Goal: Information Seeking & Learning: Learn about a topic

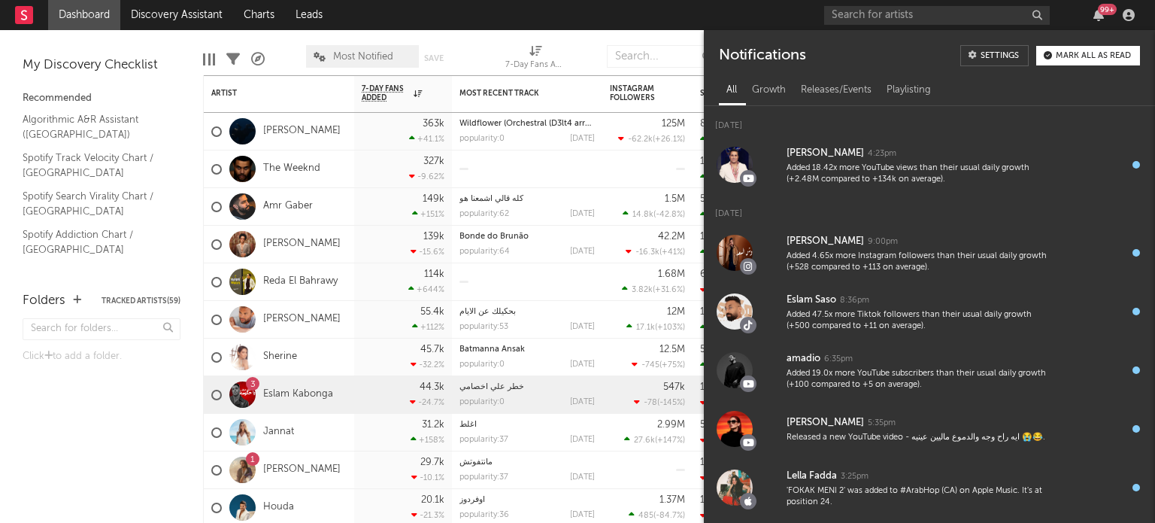
click at [1096, 18] on icon "button" at bounding box center [1098, 15] width 11 height 12
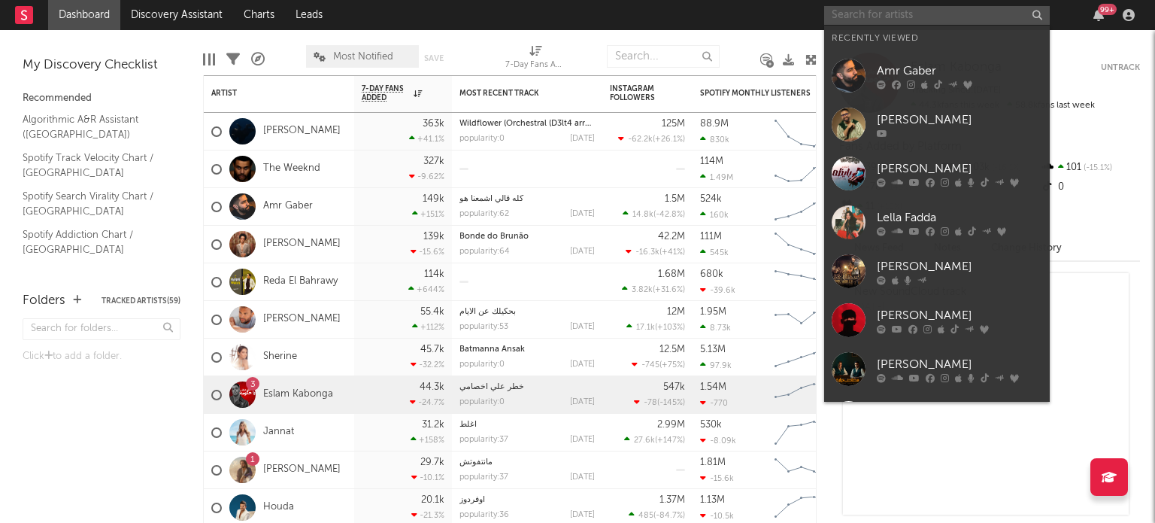
click at [903, 14] on input "text" at bounding box center [937, 15] width 226 height 19
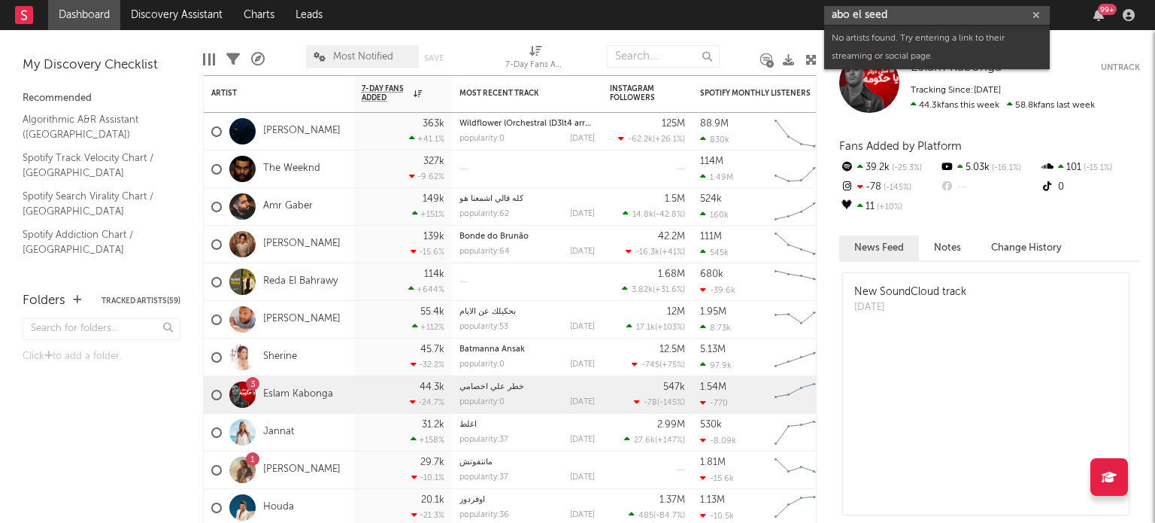
click at [918, 10] on input "abo el seed" at bounding box center [937, 15] width 226 height 19
paste input "[URL][DOMAIN_NAME]"
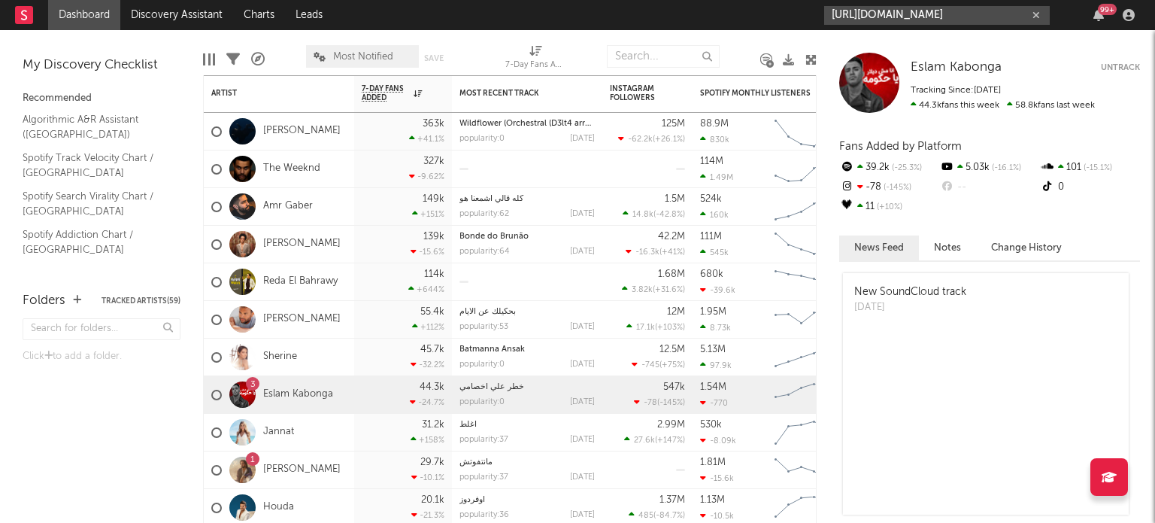
click at [917, 15] on input "[URL][DOMAIN_NAME]" at bounding box center [937, 15] width 226 height 19
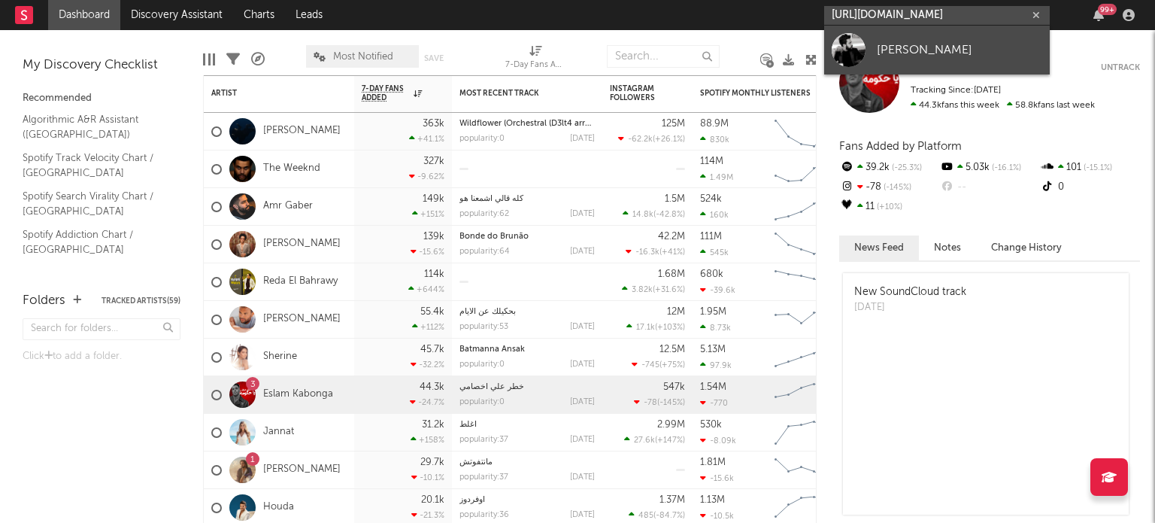
type input "[URL][DOMAIN_NAME]"
click at [858, 47] on div at bounding box center [849, 50] width 34 height 34
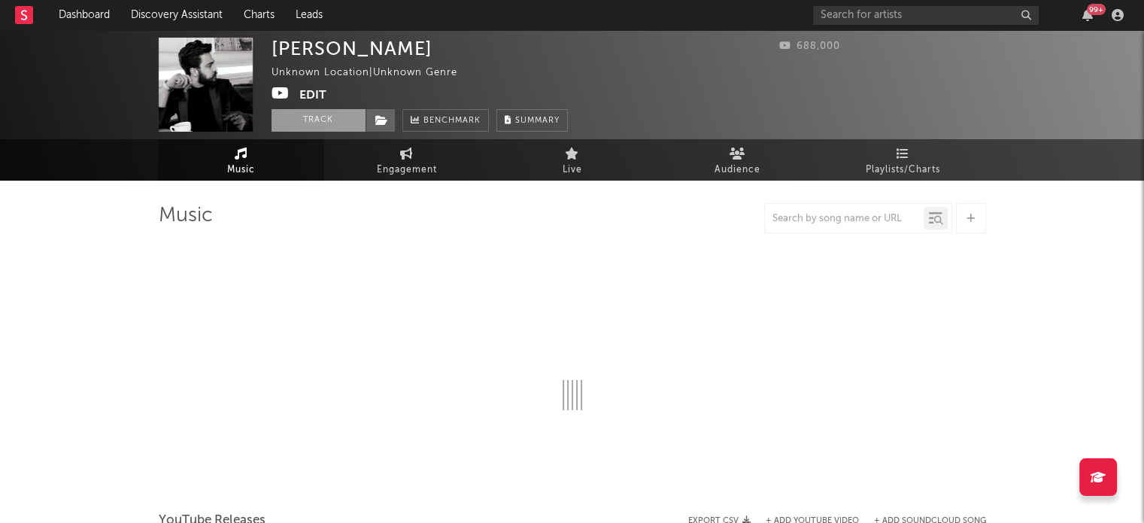
select select "1w"
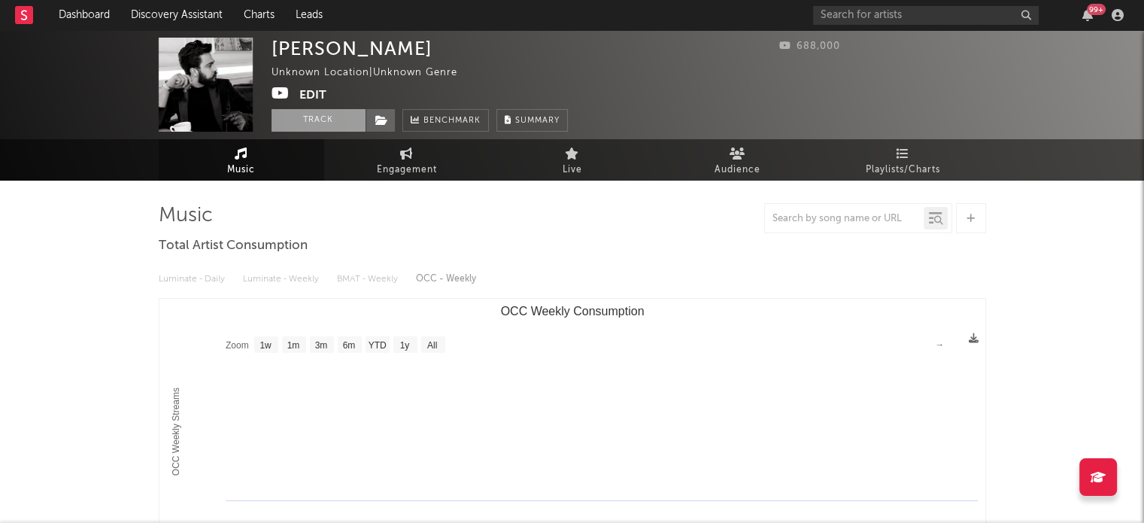
click at [296, 114] on button "Track" at bounding box center [318, 120] width 94 height 23
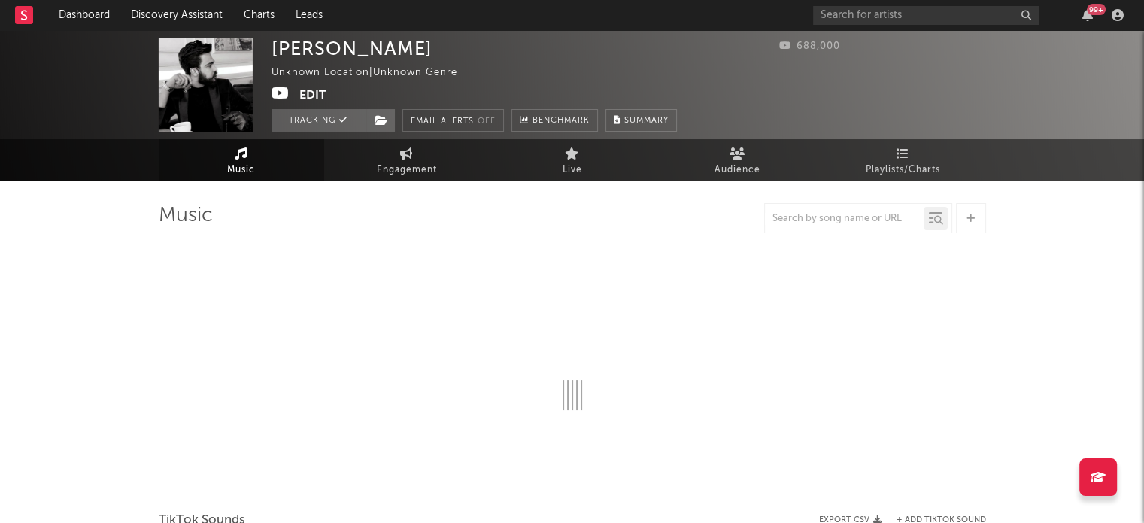
select select "1w"
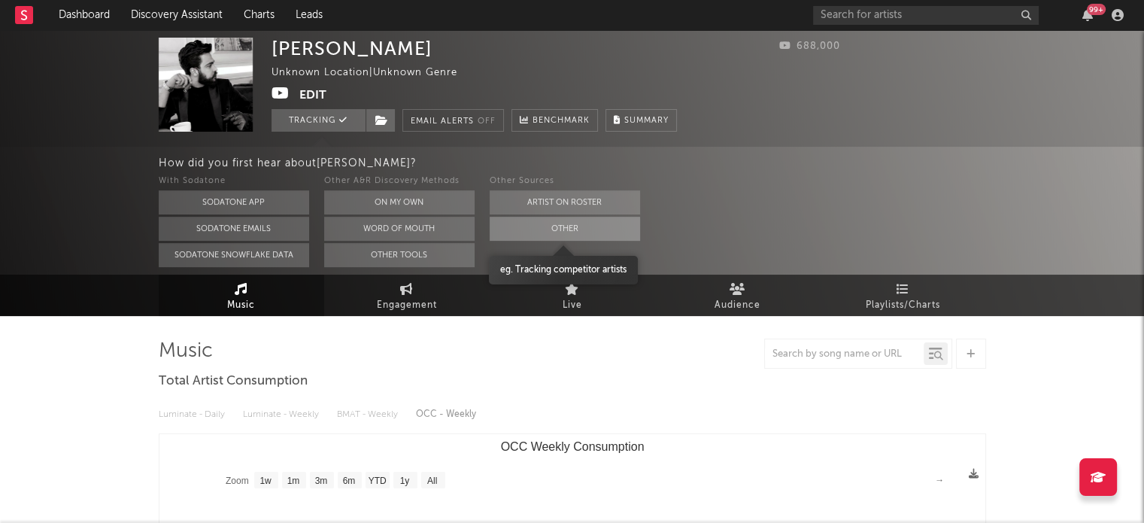
click at [582, 232] on button "Other" at bounding box center [565, 229] width 150 height 24
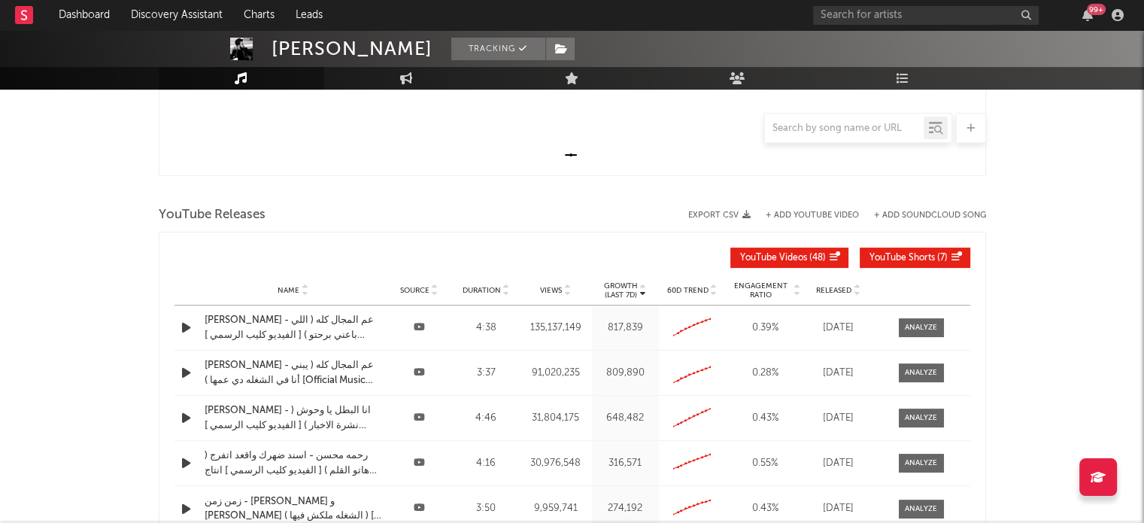
scroll to position [451, 0]
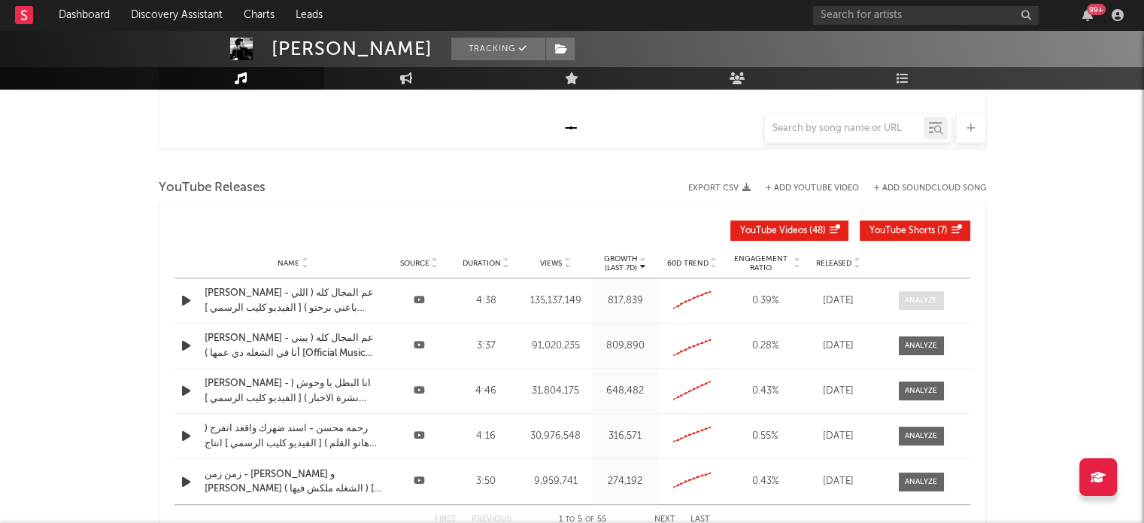
click at [929, 301] on div at bounding box center [921, 300] width 32 height 11
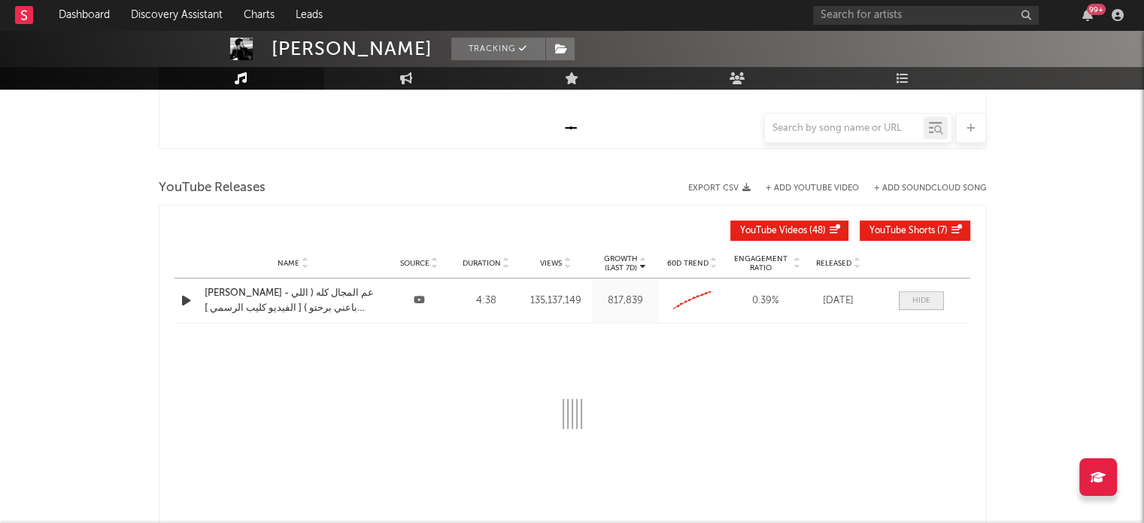
select select "6m"
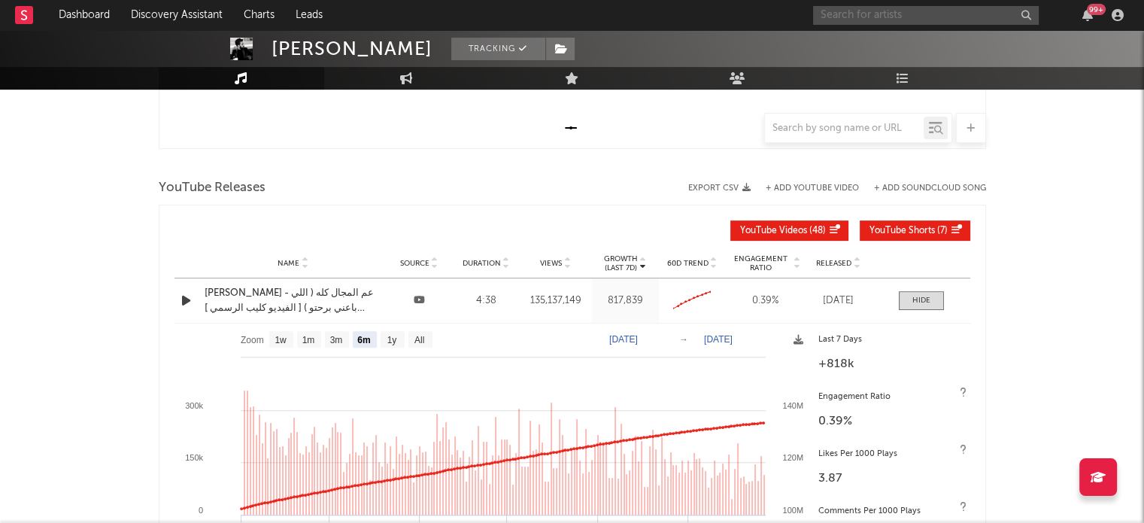
click at [917, 15] on input "text" at bounding box center [926, 15] width 226 height 19
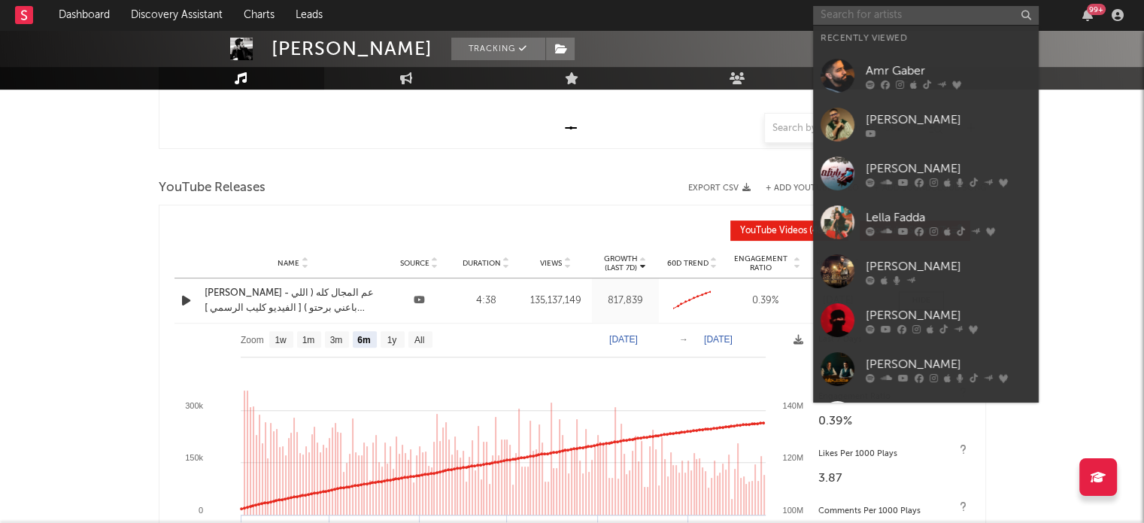
paste input "[URL][DOMAIN_NAME]"
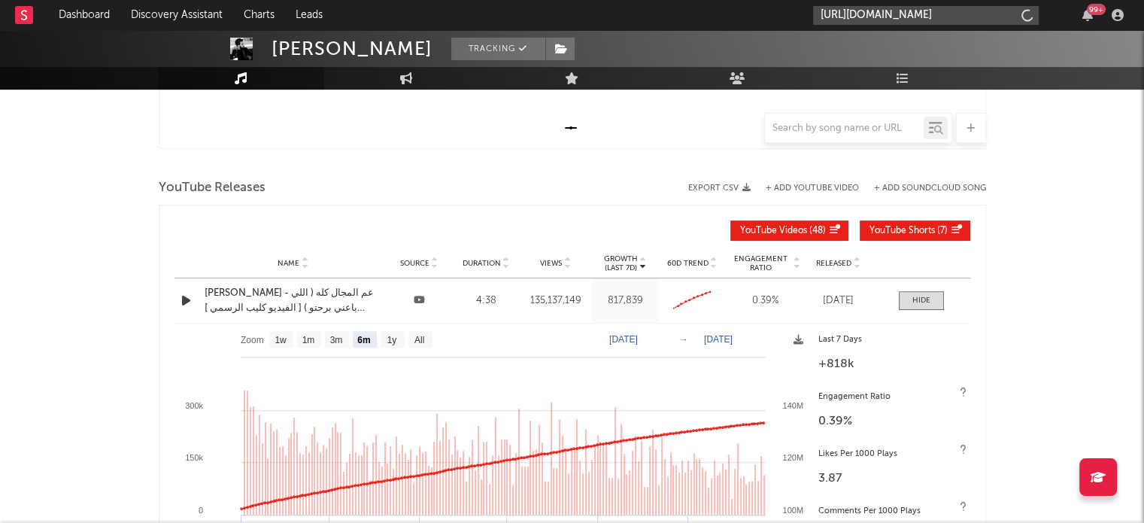
scroll to position [0, 223]
type input "[URL][DOMAIN_NAME]"
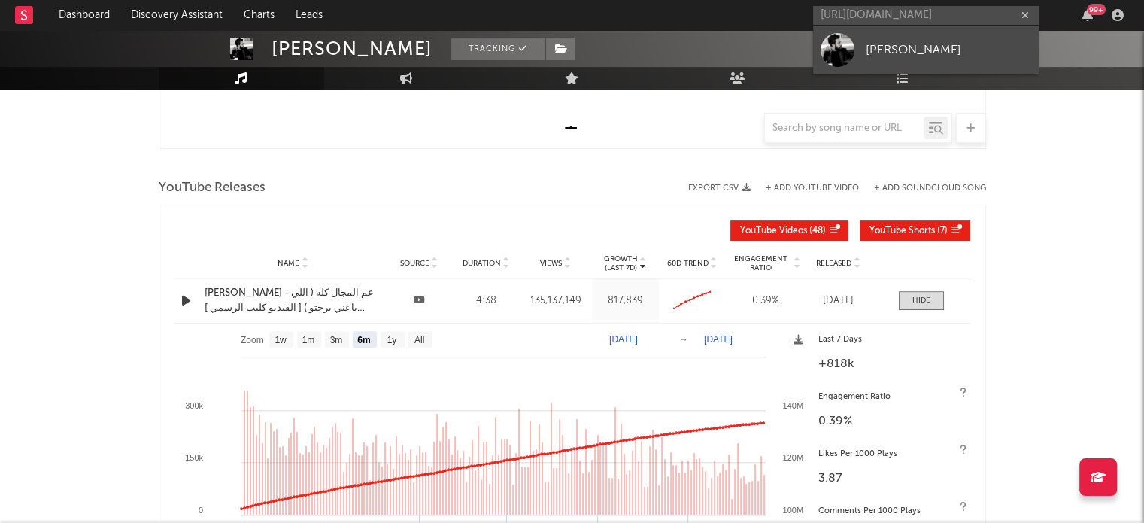
click at [836, 44] on div at bounding box center [837, 50] width 34 height 34
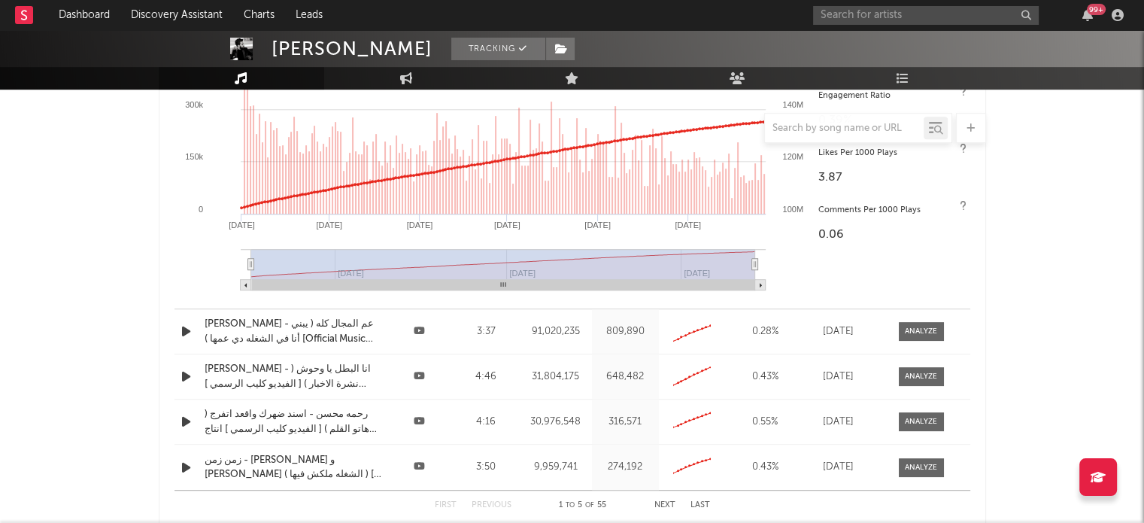
scroll to position [869, 0]
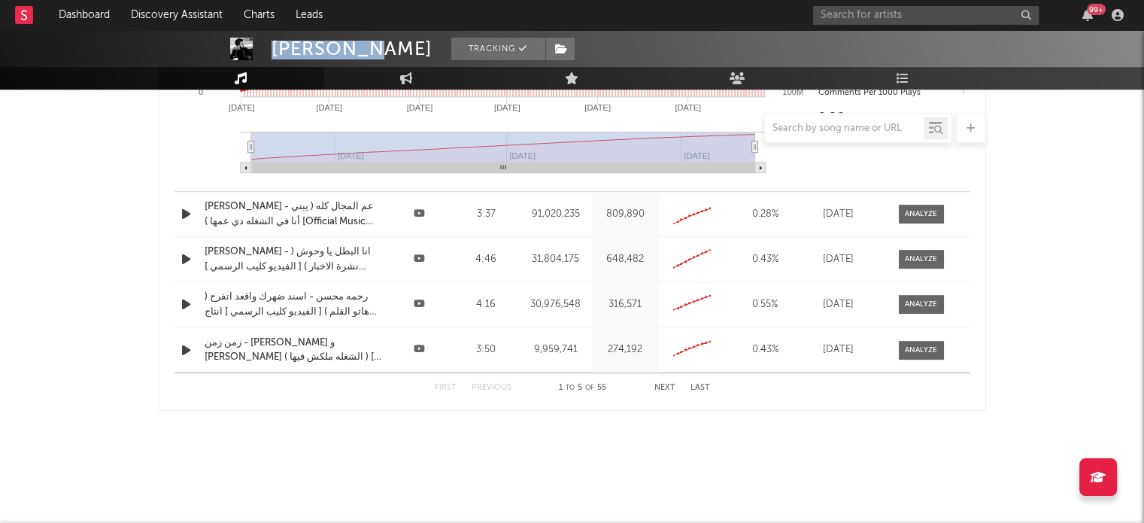
drag, startPoint x: 274, startPoint y: 50, endPoint x: 367, endPoint y: 47, distance: 93.3
click at [367, 47] on div "[PERSON_NAME]" at bounding box center [351, 49] width 161 height 23
copy div "ABO ELSID"
click at [926, 17] on input "text" at bounding box center [926, 15] width 226 height 19
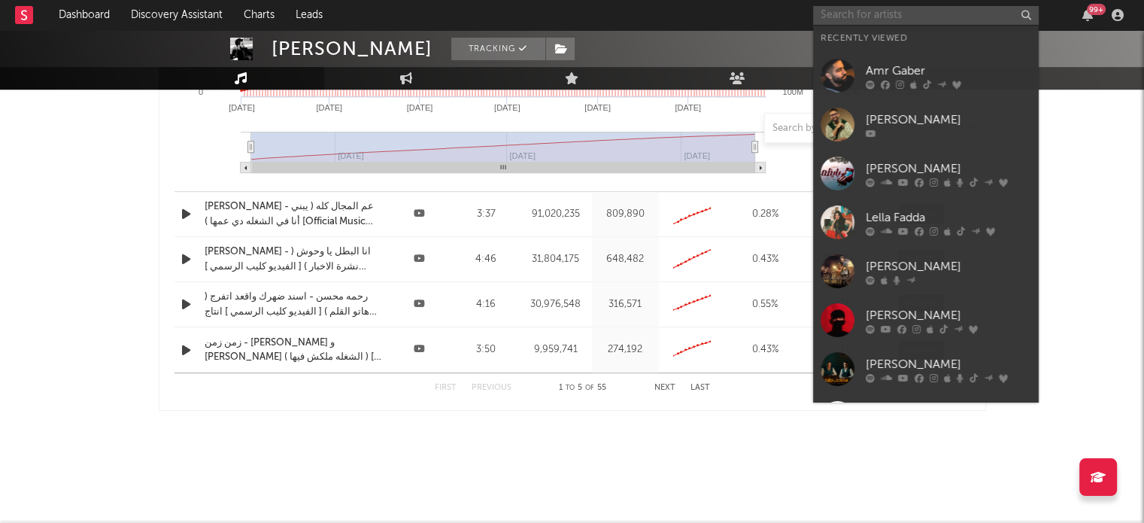
paste input "ABO ELSID"
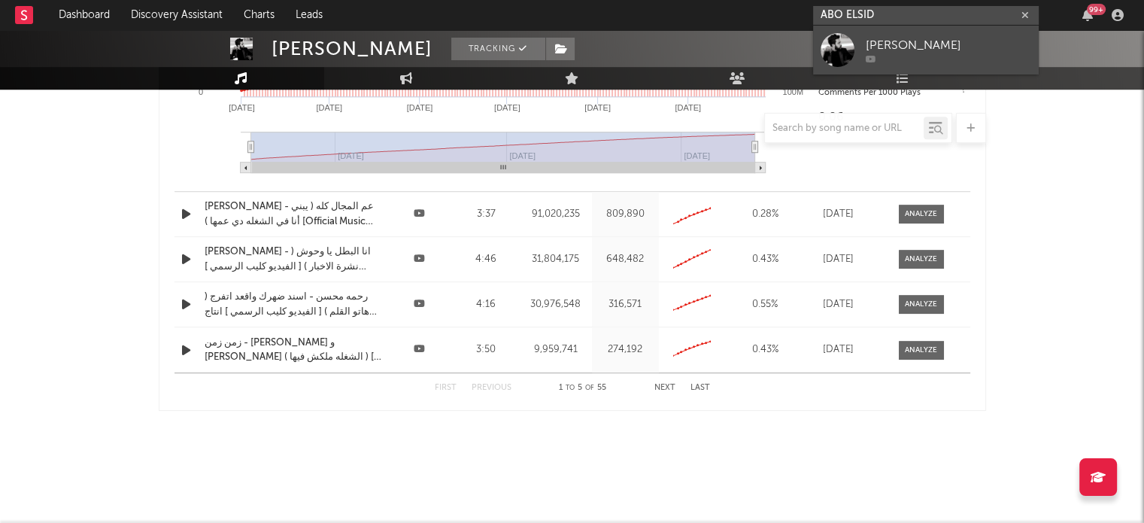
type input "ABO ELSID"
click at [928, 62] on div at bounding box center [948, 58] width 165 height 9
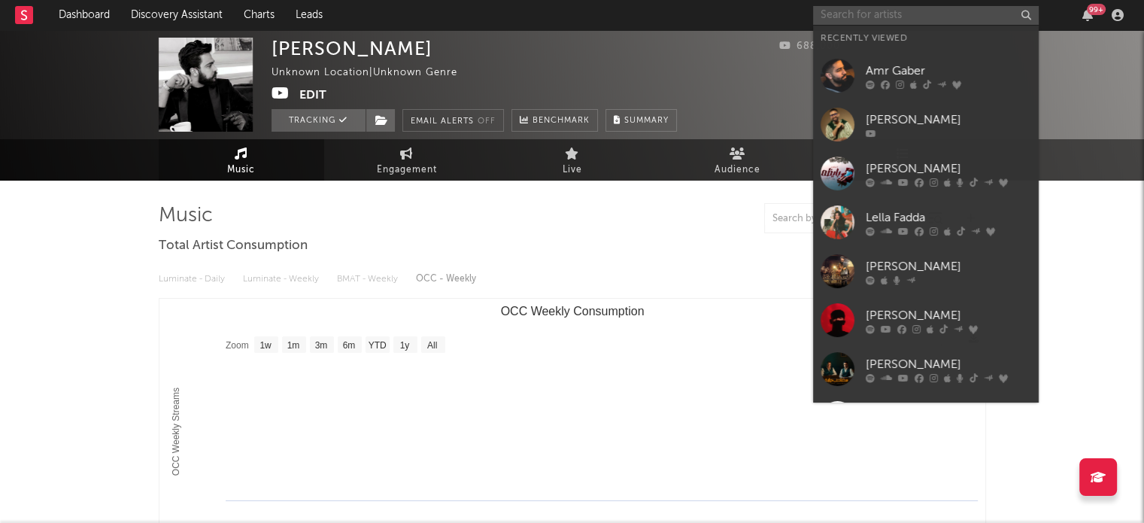
click at [932, 17] on input "text" at bounding box center [926, 15] width 226 height 19
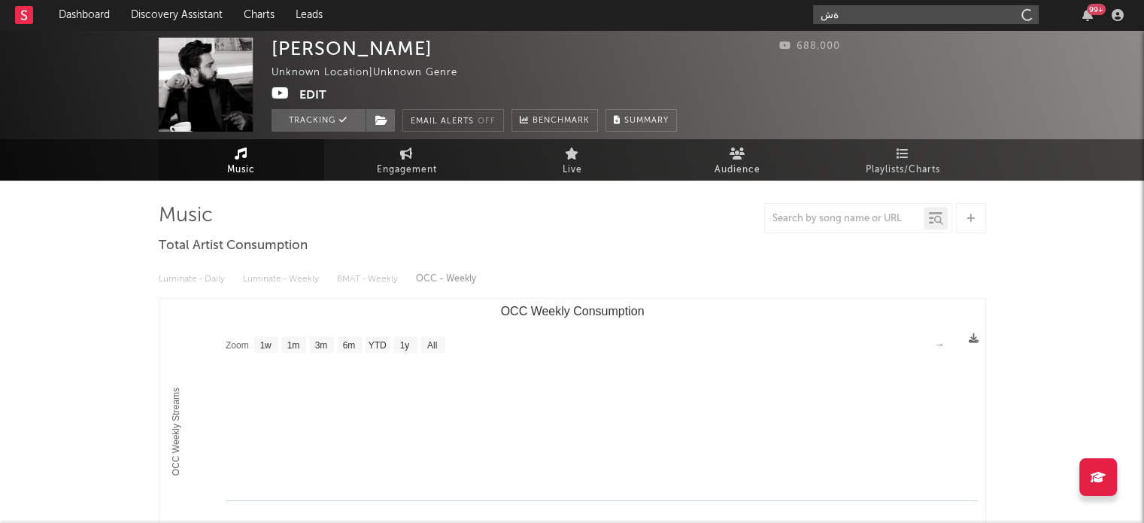
type input "ة"
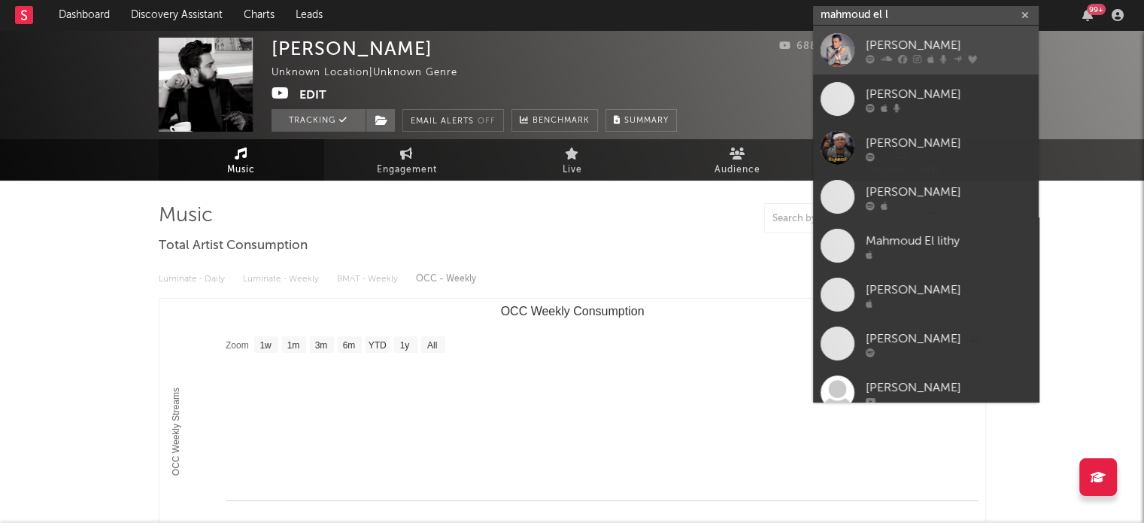
type input "mahmoud el l"
click at [839, 49] on div at bounding box center [837, 50] width 34 height 34
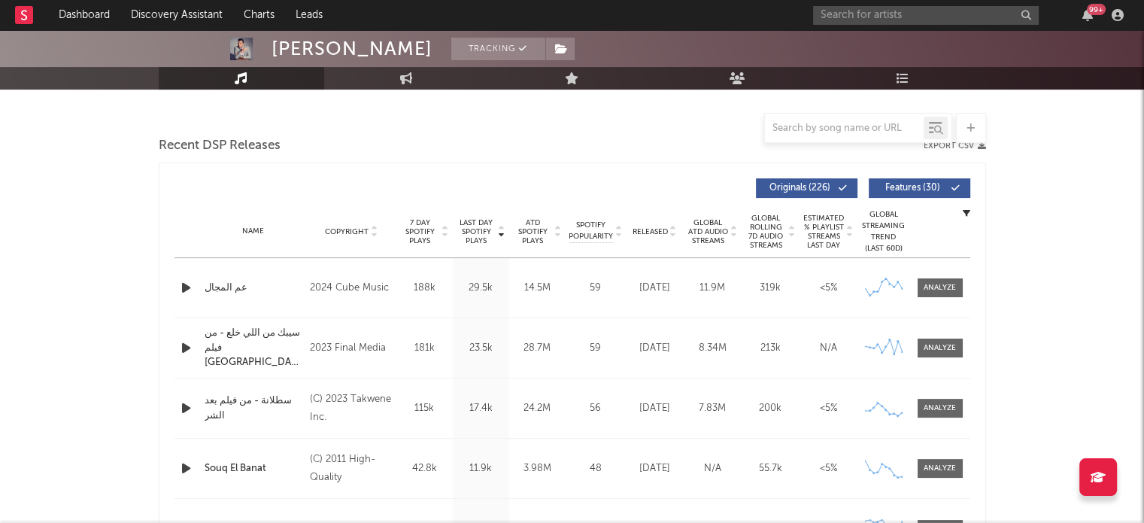
scroll to position [376, 0]
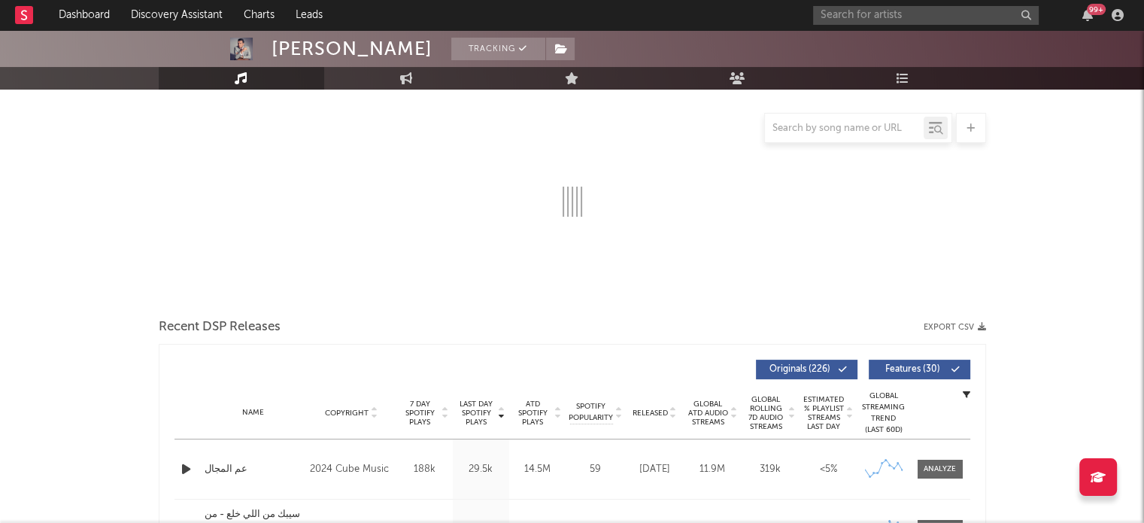
select select "6m"
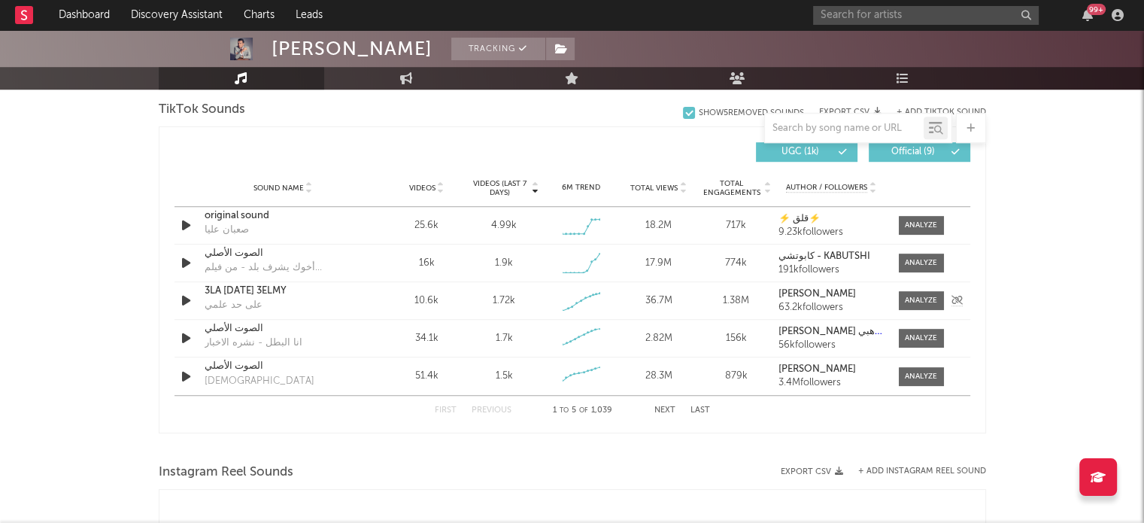
scroll to position [1021, 0]
click at [666, 410] on button "Next" at bounding box center [664, 409] width 21 height 8
click at [672, 185] on span "Total Views" at bounding box center [653, 187] width 47 height 9
click at [223, 264] on div "عم المجال" at bounding box center [227, 266] width 44 height 15
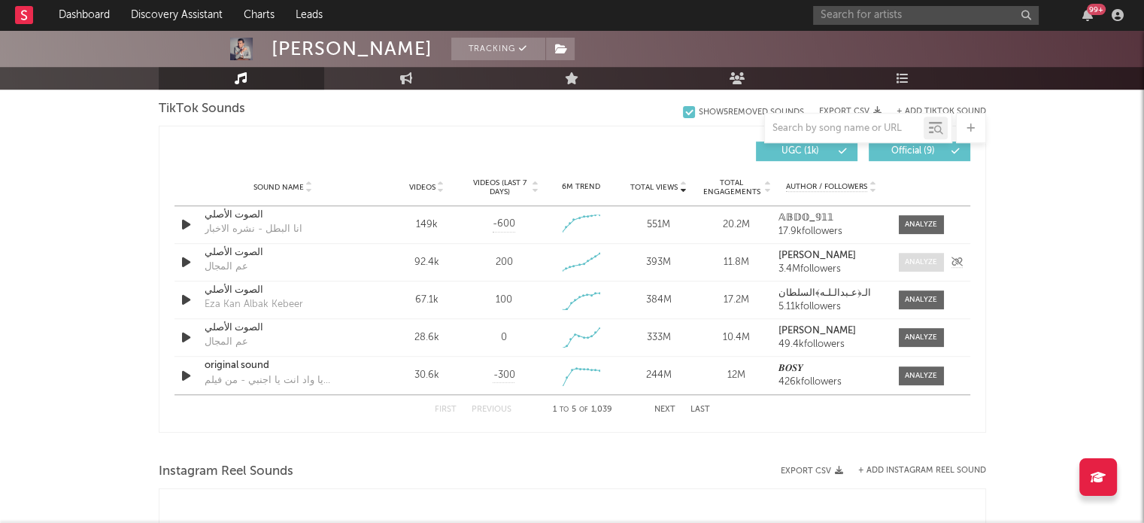
click at [914, 259] on div at bounding box center [921, 261] width 32 height 11
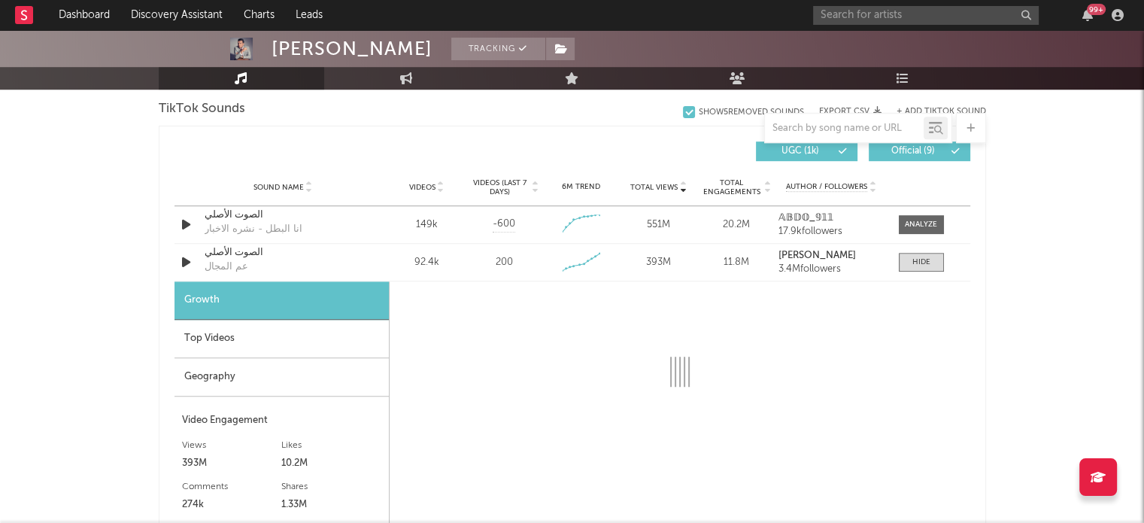
select select "6m"
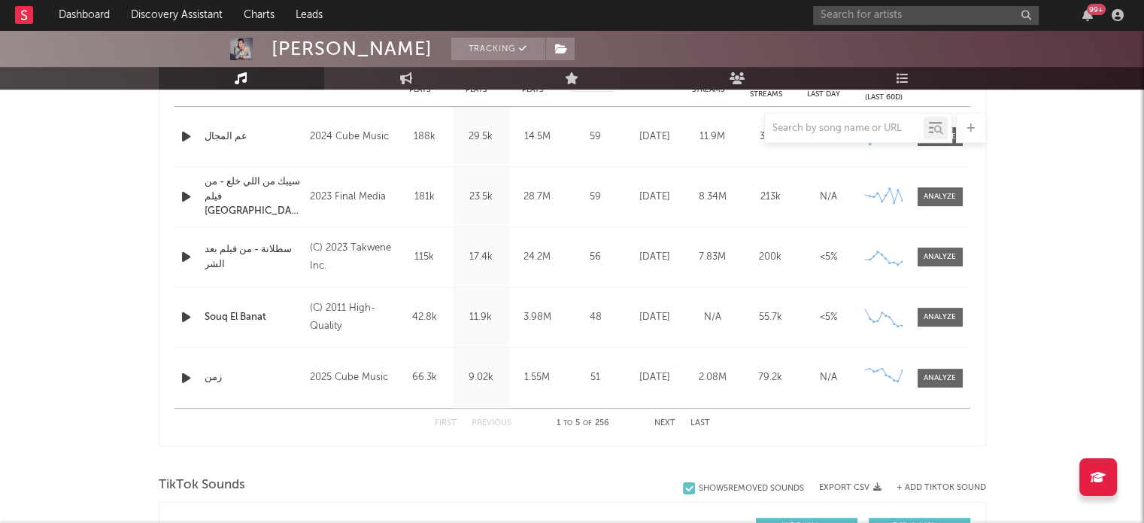
scroll to position [569, 0]
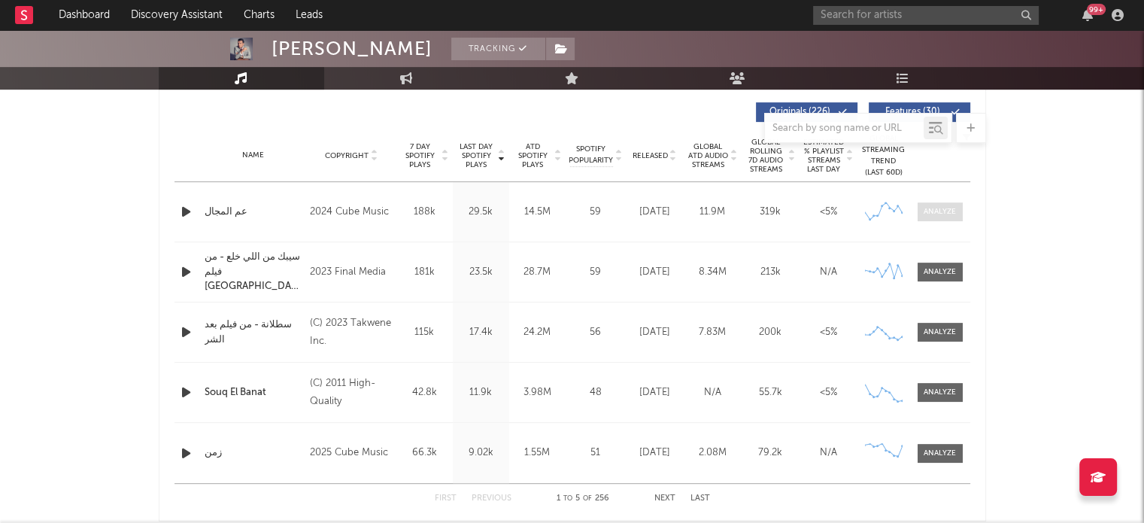
click at [951, 206] on div at bounding box center [940, 211] width 32 height 11
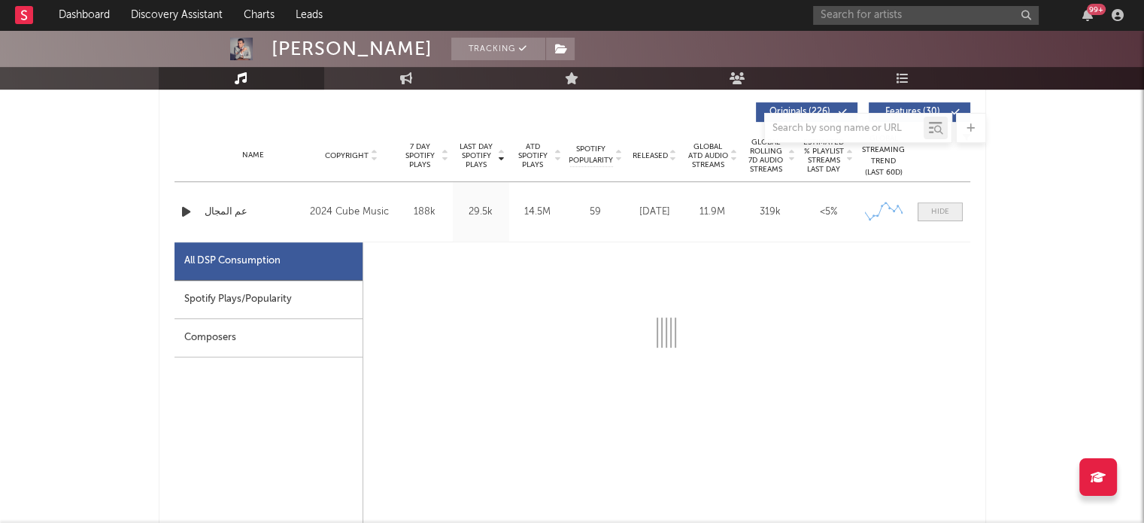
select select "6m"
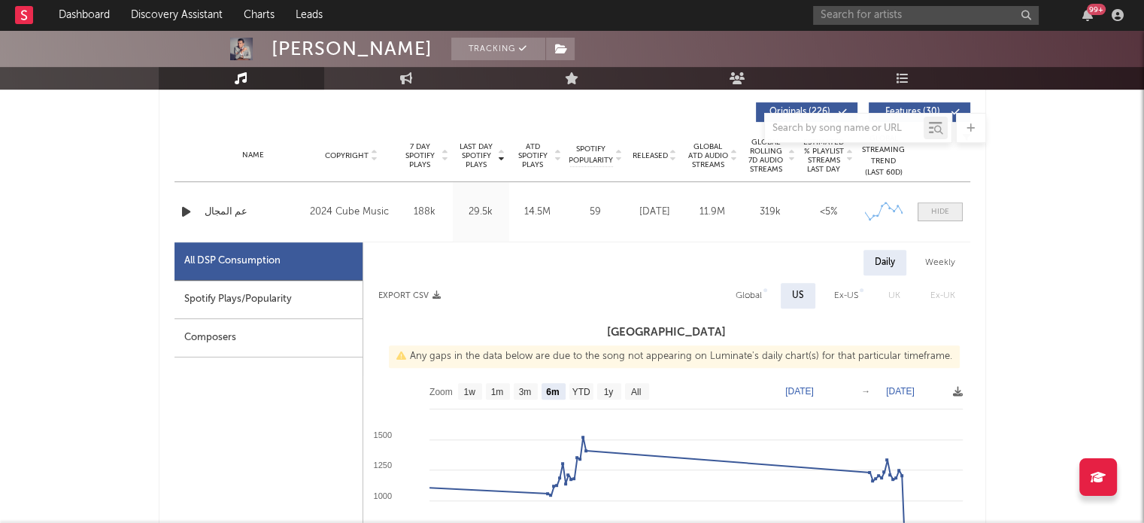
click at [957, 207] on span at bounding box center [939, 211] width 45 height 19
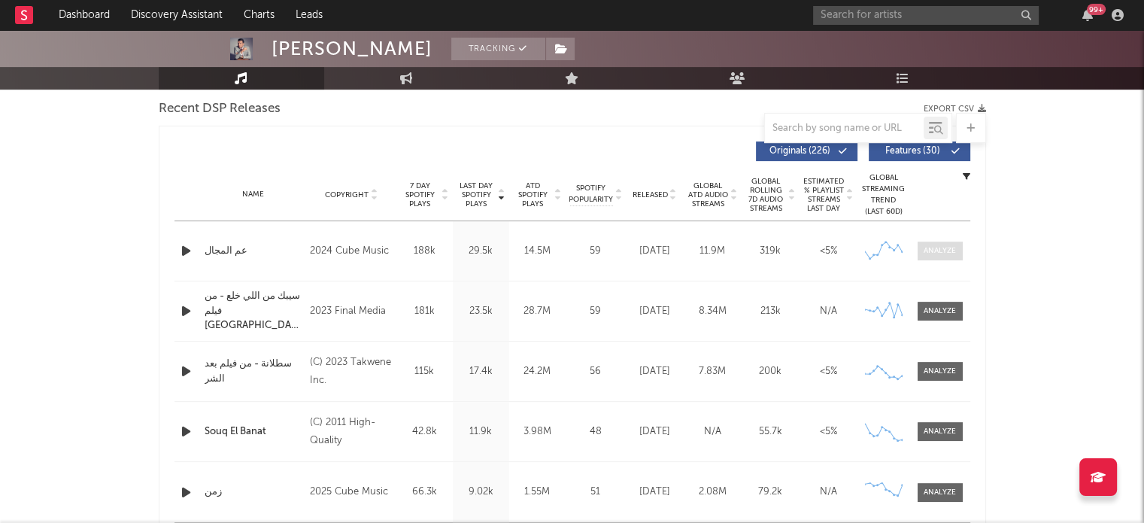
scroll to position [494, 0]
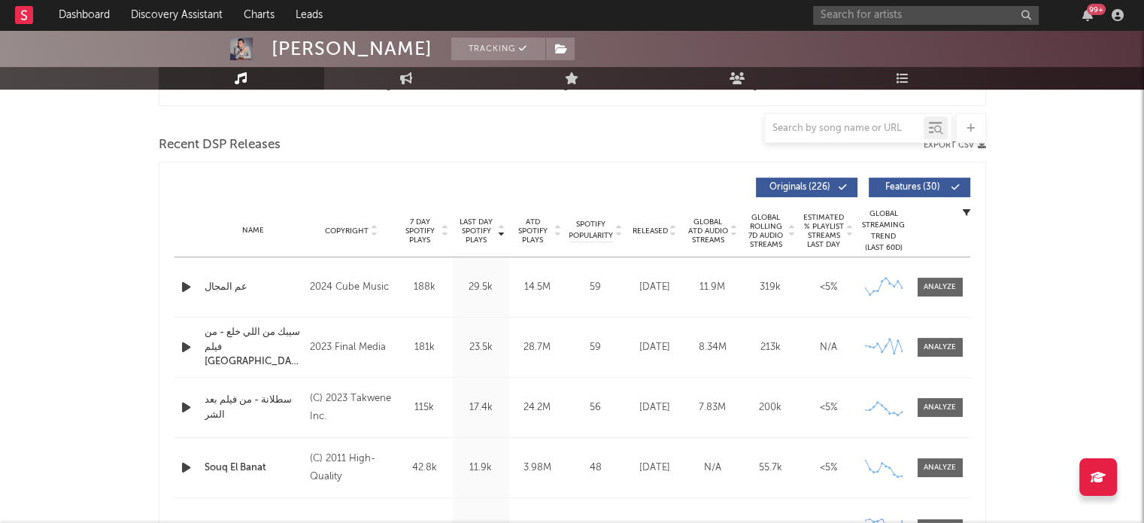
click at [531, 231] on span "ATD Spotify Plays" at bounding box center [533, 230] width 40 height 27
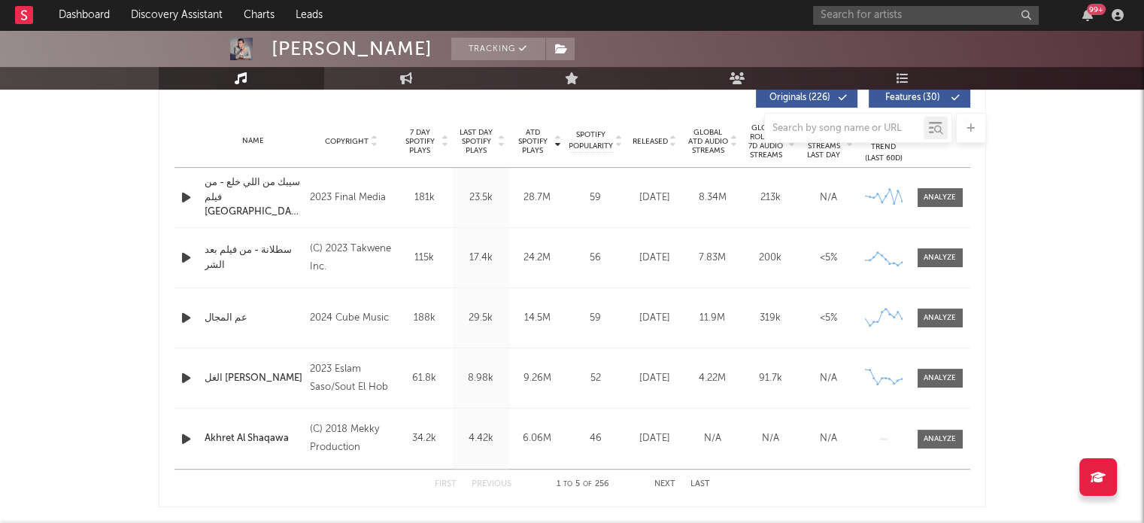
scroll to position [587, 0]
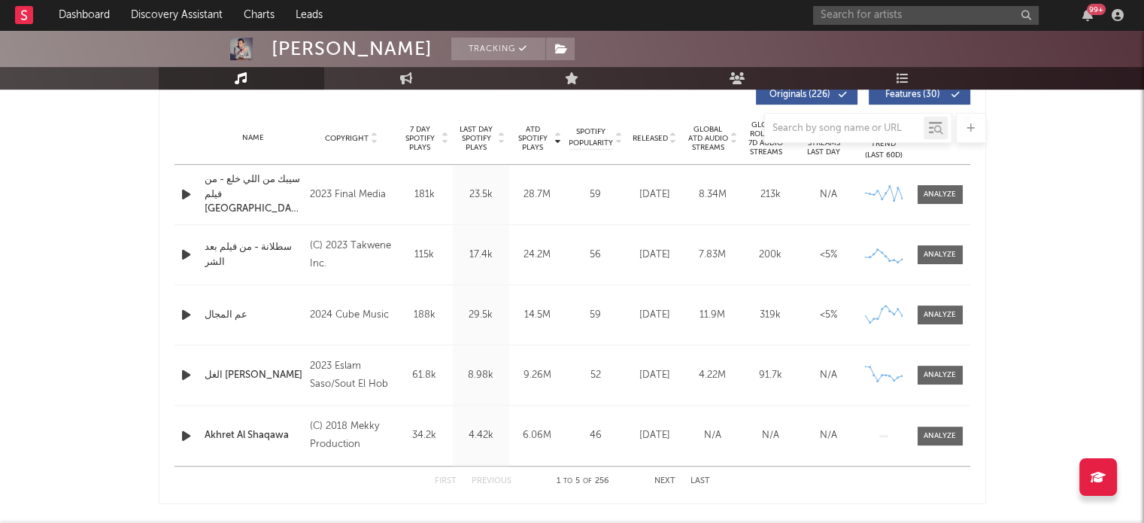
click at [668, 479] on button "Next" at bounding box center [664, 481] width 21 height 8
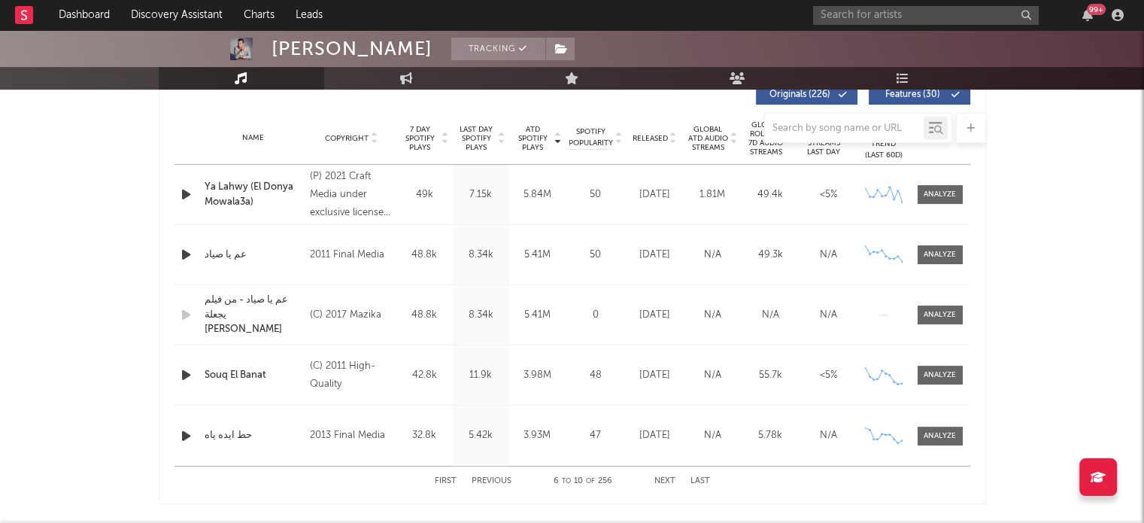
click at [701, 478] on button "Last" at bounding box center [700, 481] width 20 height 8
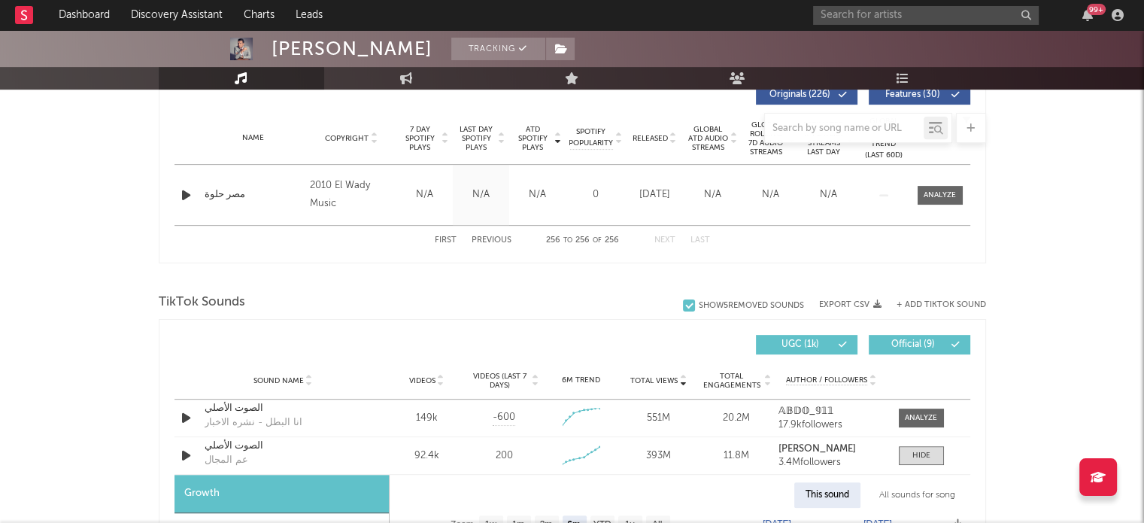
click at [448, 239] on button "First" at bounding box center [446, 240] width 22 height 8
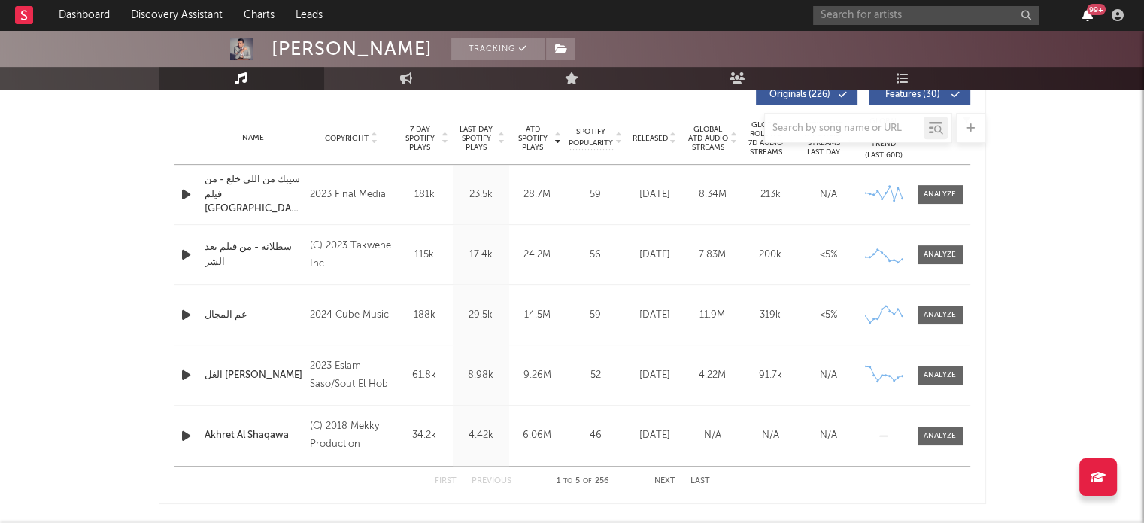
click at [1089, 20] on icon "button" at bounding box center [1087, 15] width 11 height 12
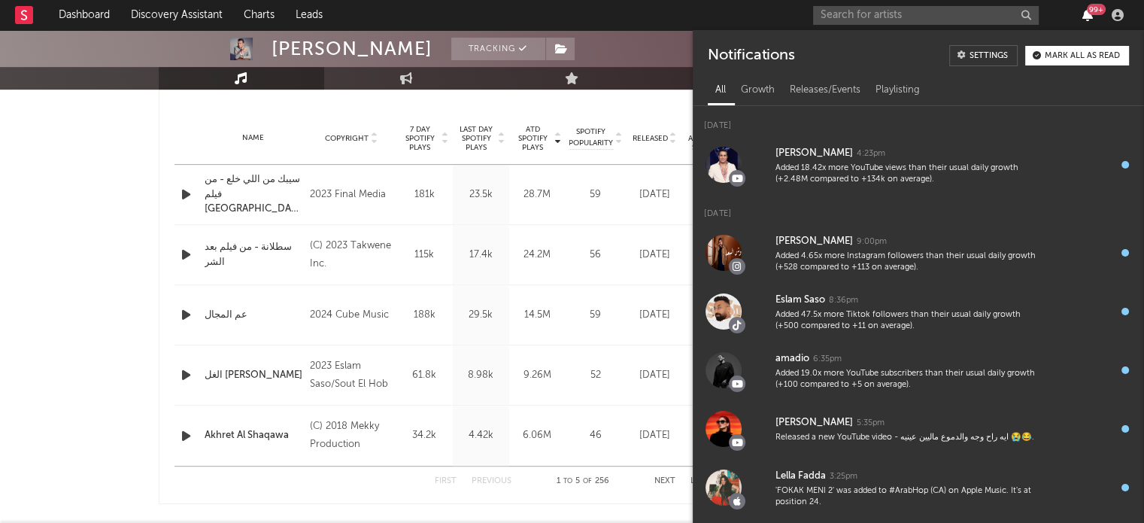
click at [1089, 20] on icon "button" at bounding box center [1087, 15] width 11 height 12
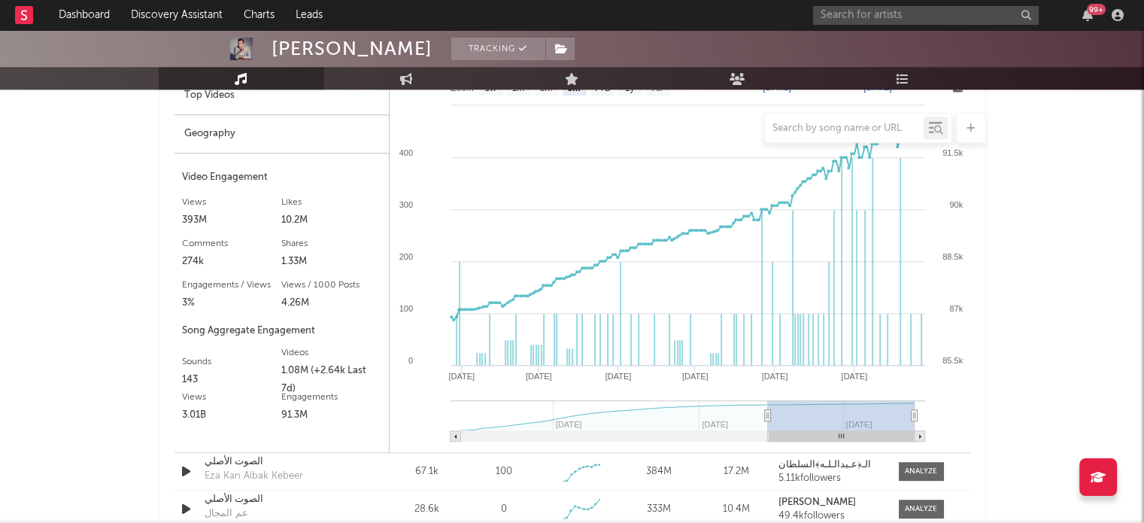
scroll to position [963, 0]
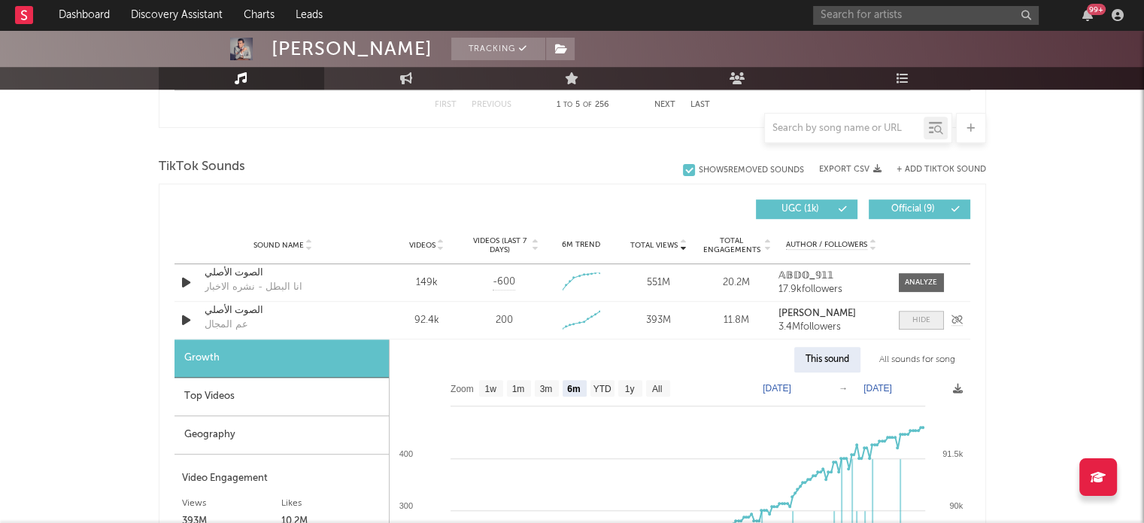
click at [938, 322] on span at bounding box center [921, 320] width 45 height 19
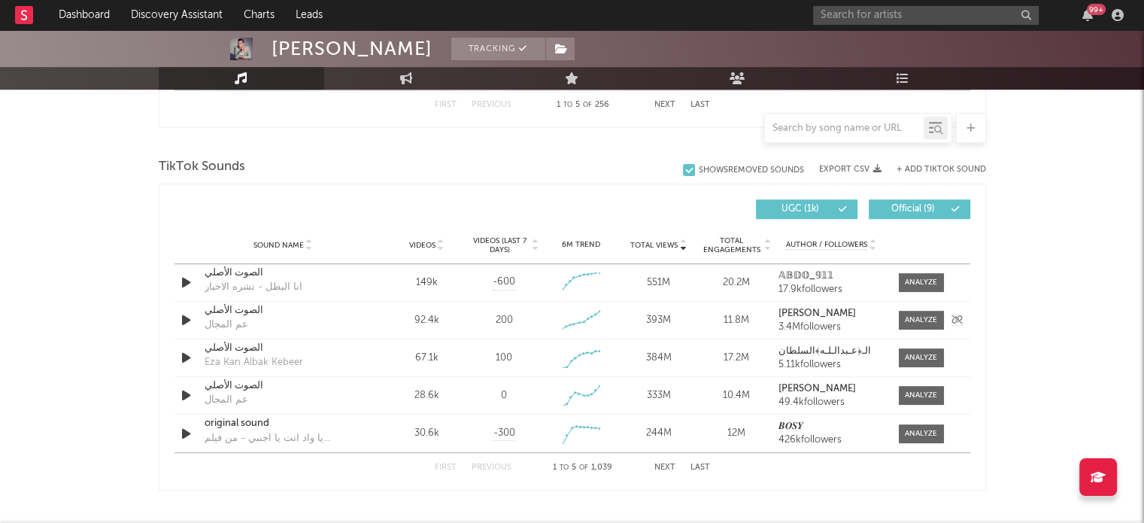
click at [223, 323] on div "عم المجال" at bounding box center [227, 324] width 44 height 15
click at [1095, 240] on div "Mahmoud El Leithy Tracking [GEOGRAPHIC_DATA] | Hip-Hop/Rap Edit Tracking Email …" at bounding box center [572, 203] width 1144 height 2272
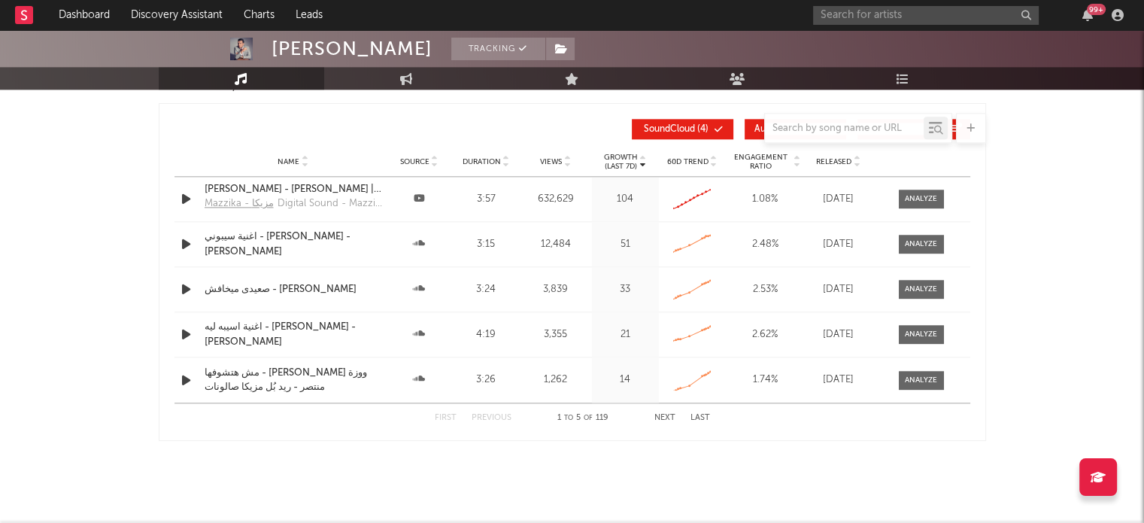
scroll to position [1778, 0]
